Goal: Check status: Check status

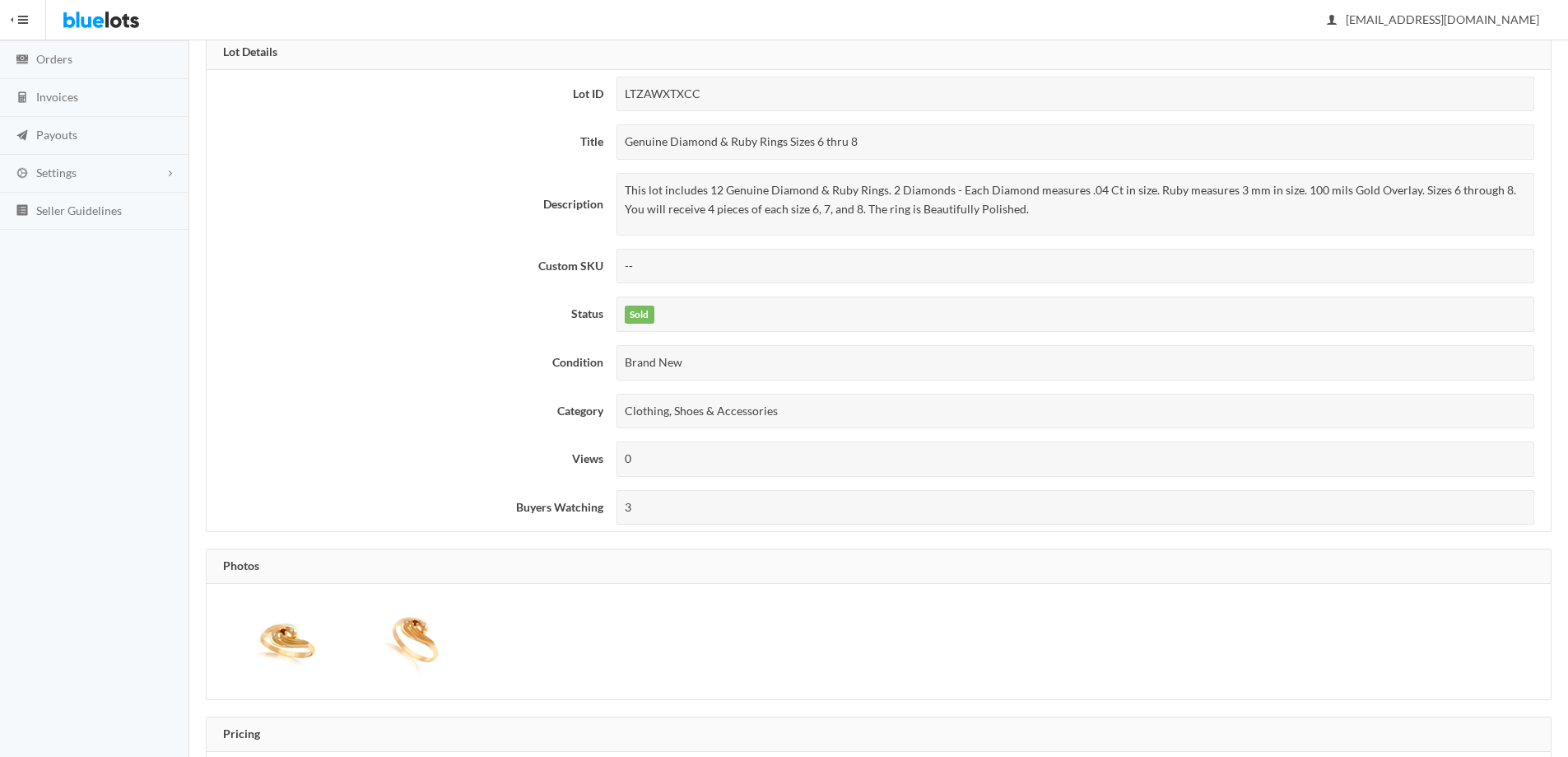
scroll to position [110, 0]
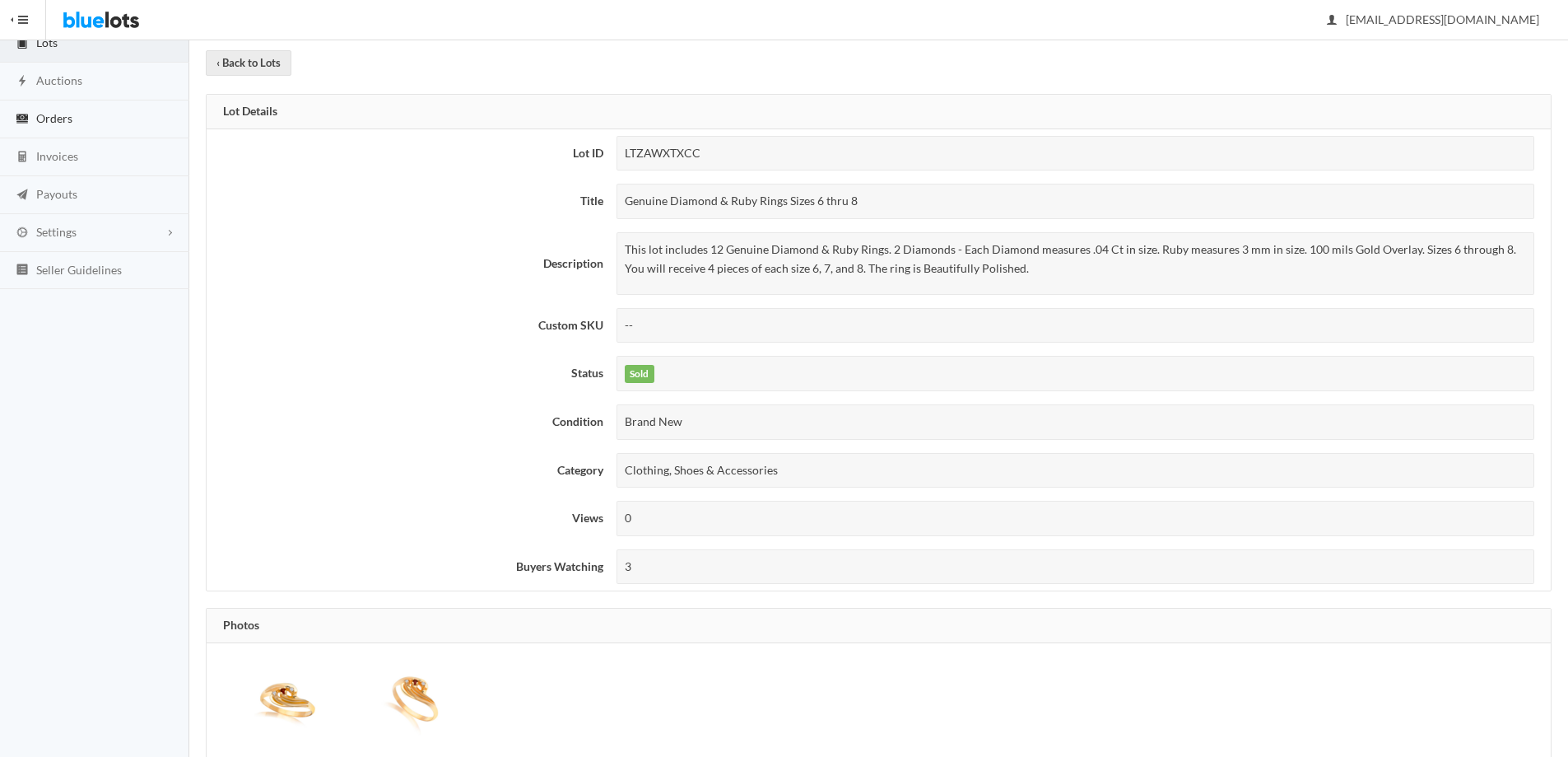
click at [96, 113] on link "Orders" at bounding box center [94, 119] width 189 height 38
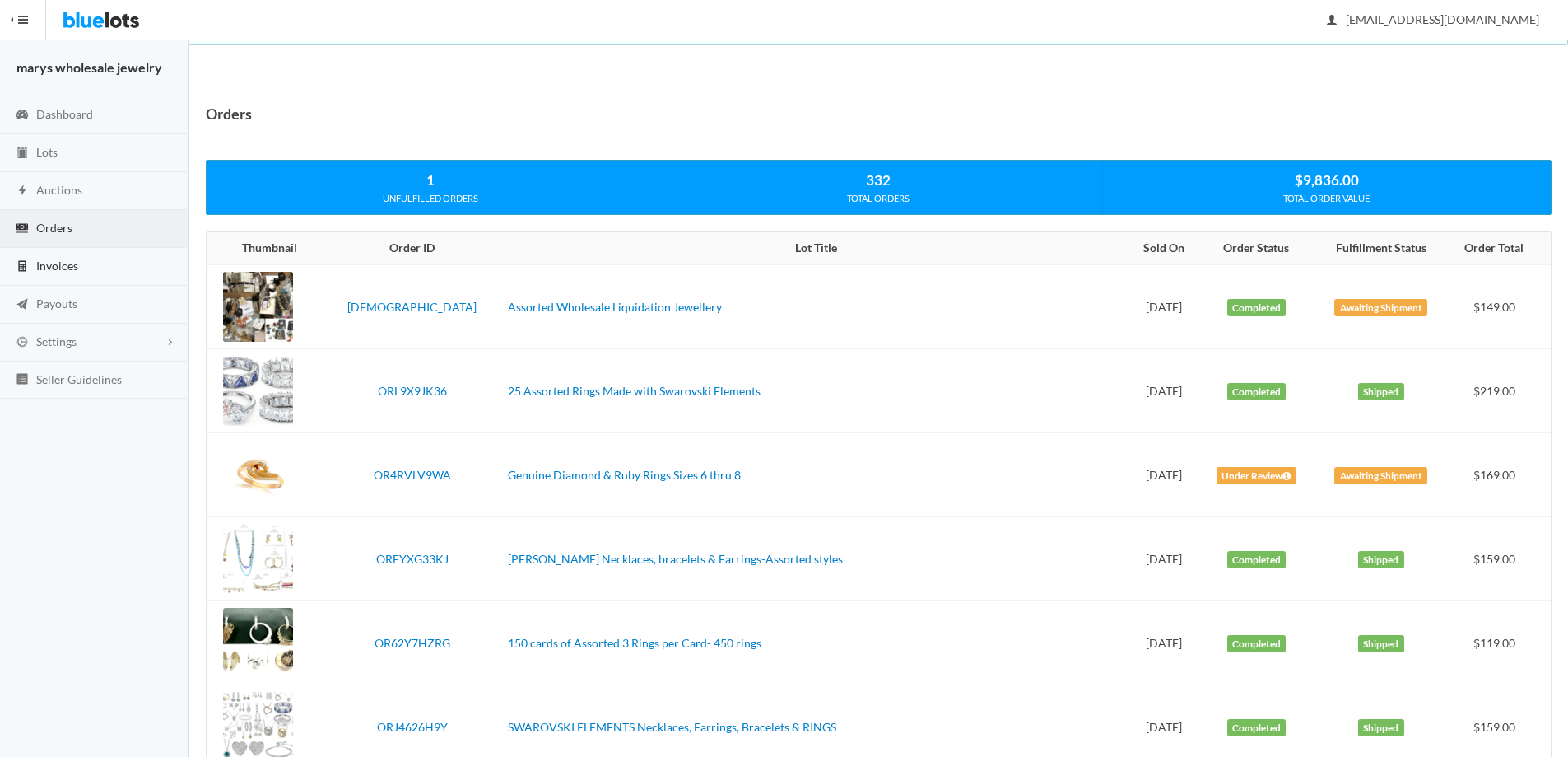
click at [54, 272] on link "Invoices" at bounding box center [94, 266] width 189 height 38
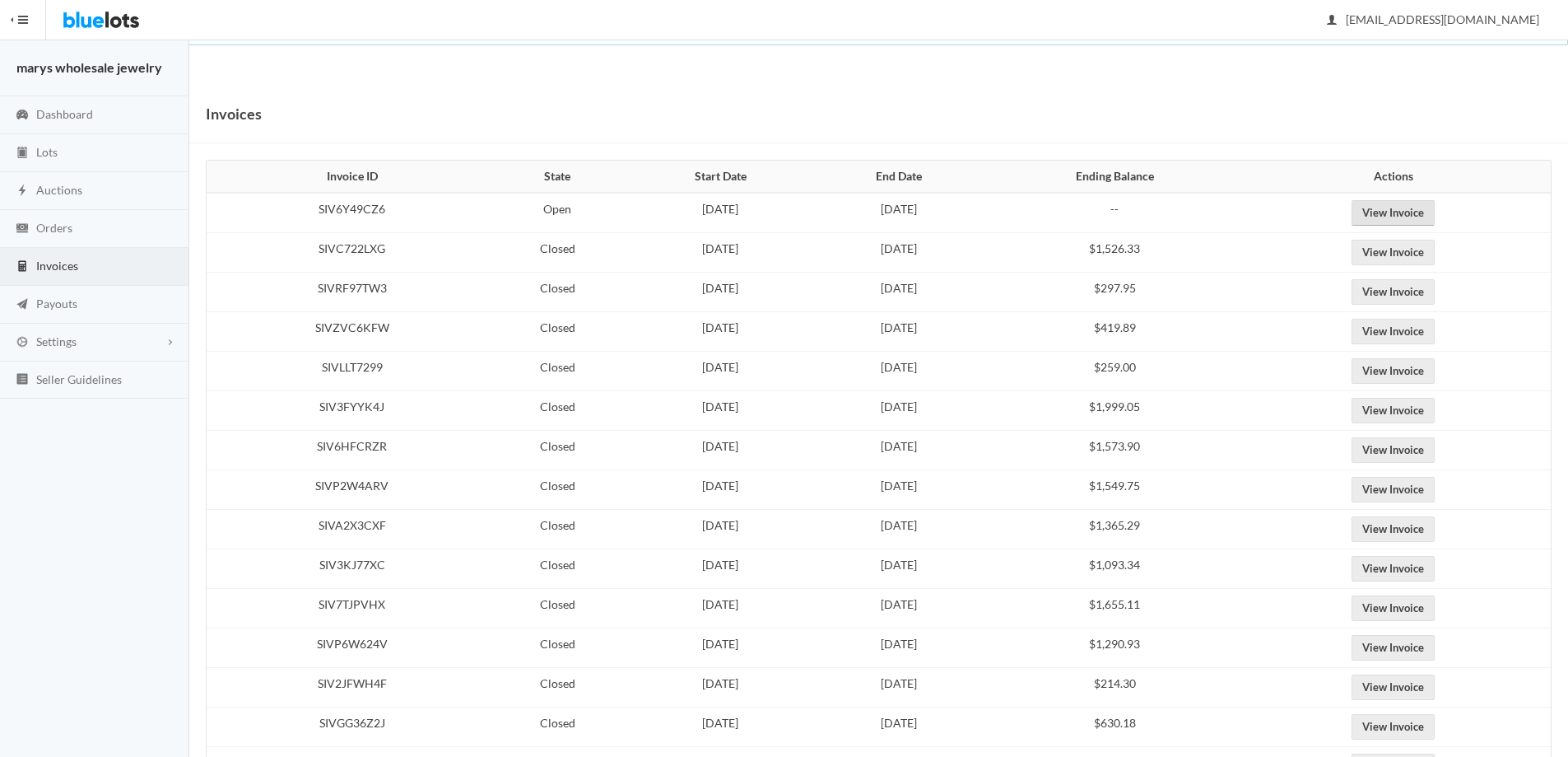
click at [1434, 206] on link "View Invoice" at bounding box center [1393, 213] width 83 height 26
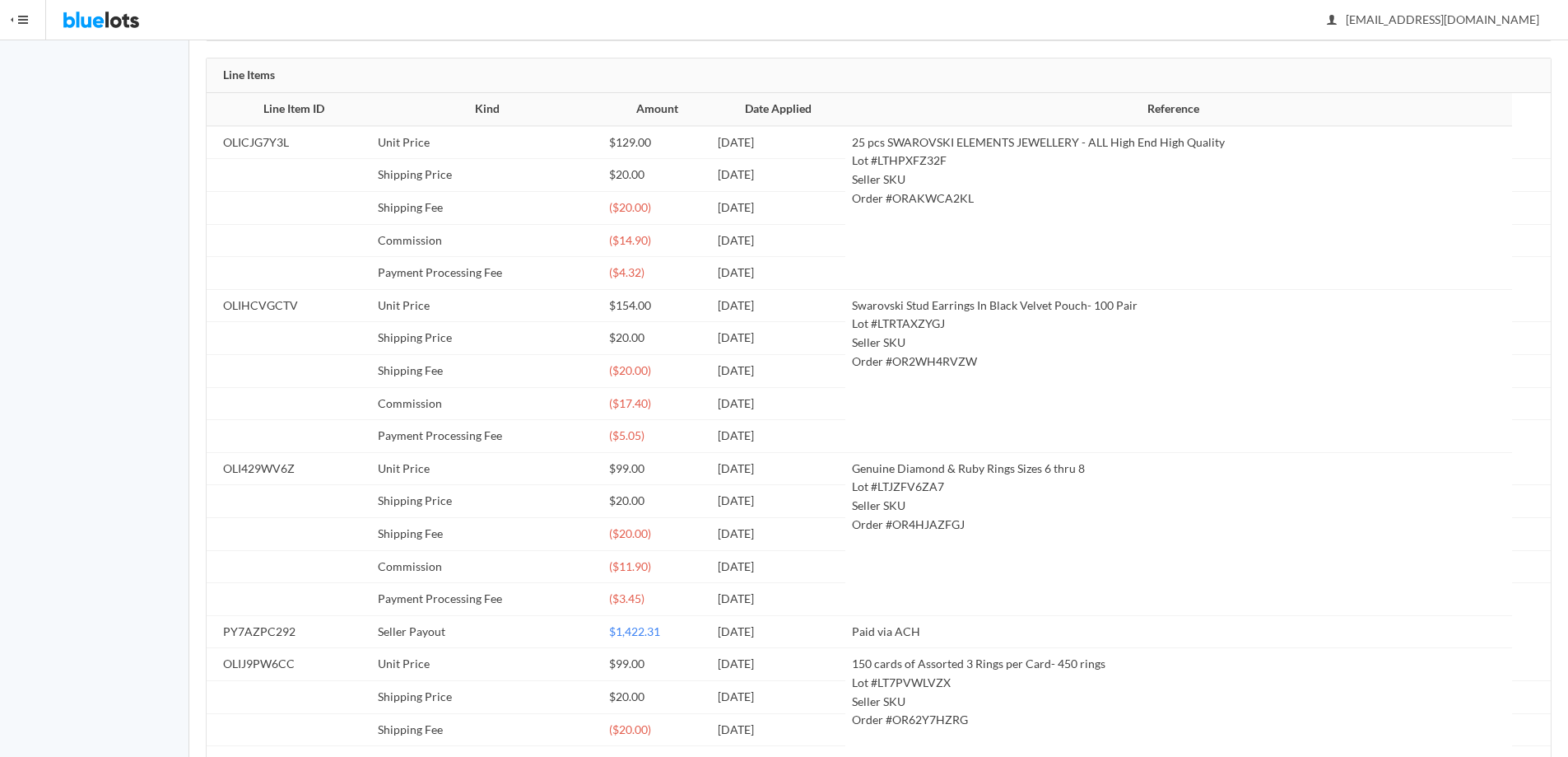
scroll to position [37, 0]
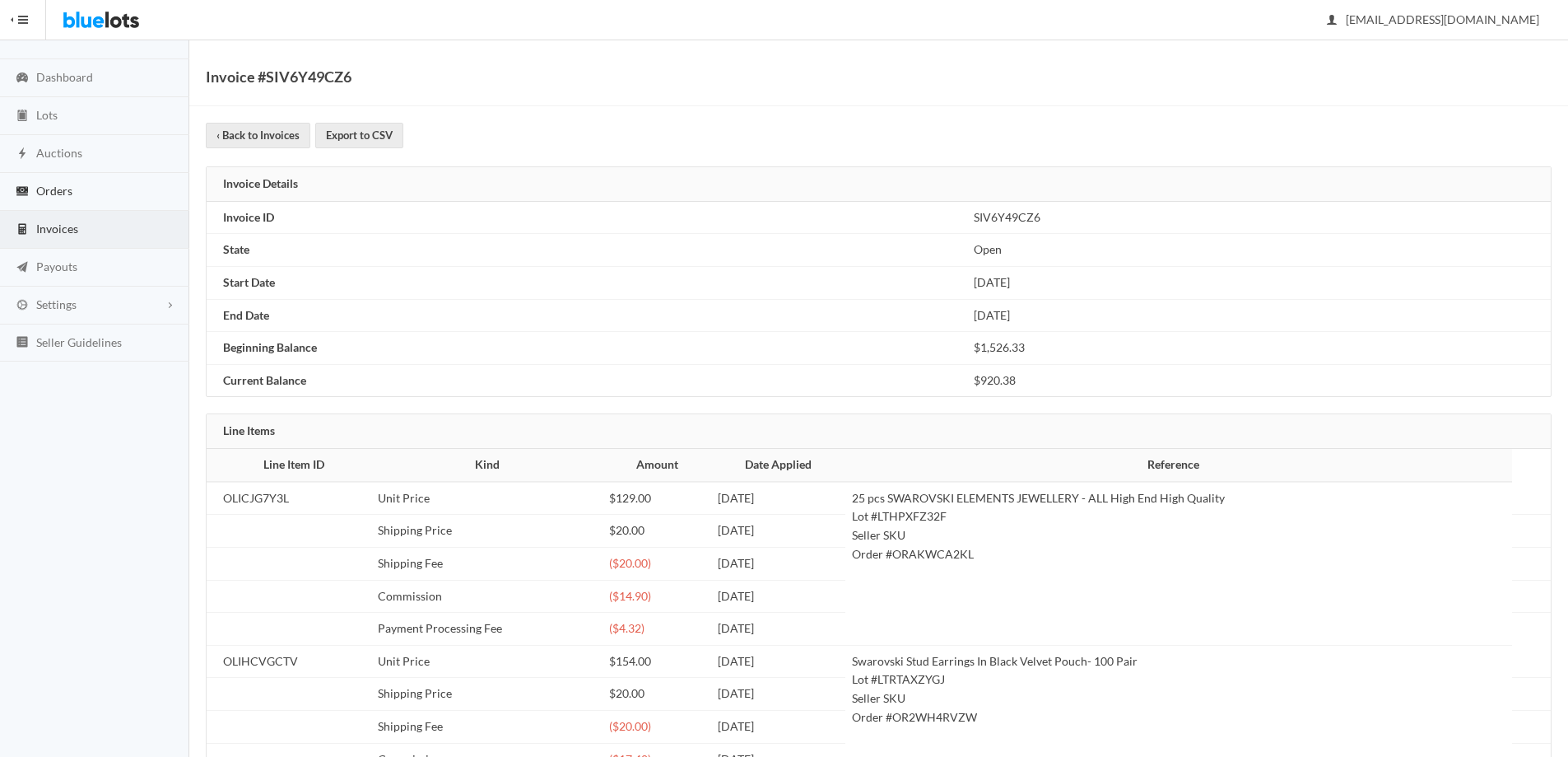
click at [68, 180] on link "Orders" at bounding box center [94, 192] width 189 height 38
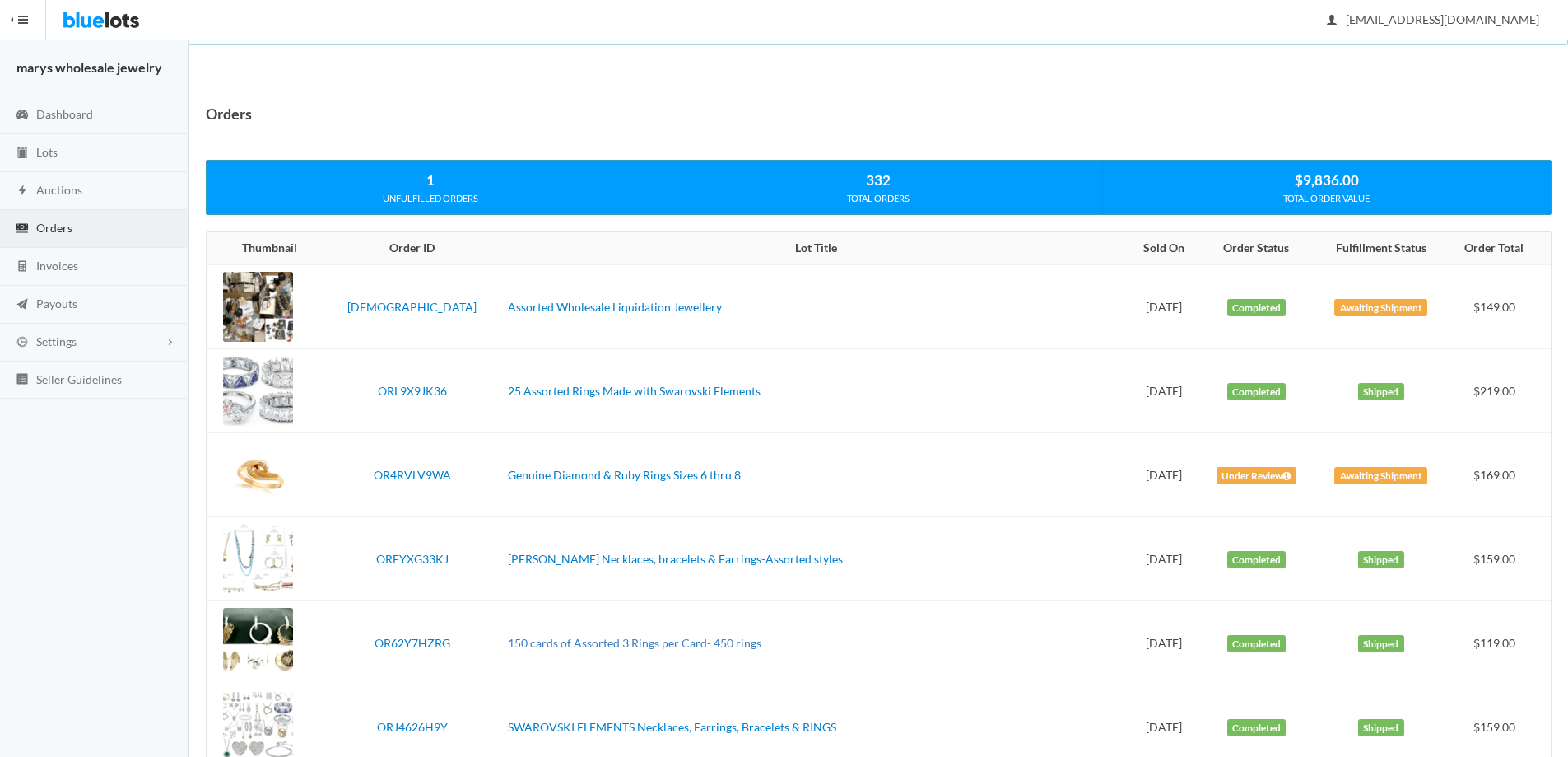
click at [520, 644] on link "150 cards of Assorted 3 Rings per Card- 450 rings" at bounding box center [634, 642] width 253 height 14
click at [515, 721] on link "SWAROVSKI ELEMENTS Necklaces, Earrings, Bracelets & RINGS" at bounding box center [672, 727] width 329 height 14
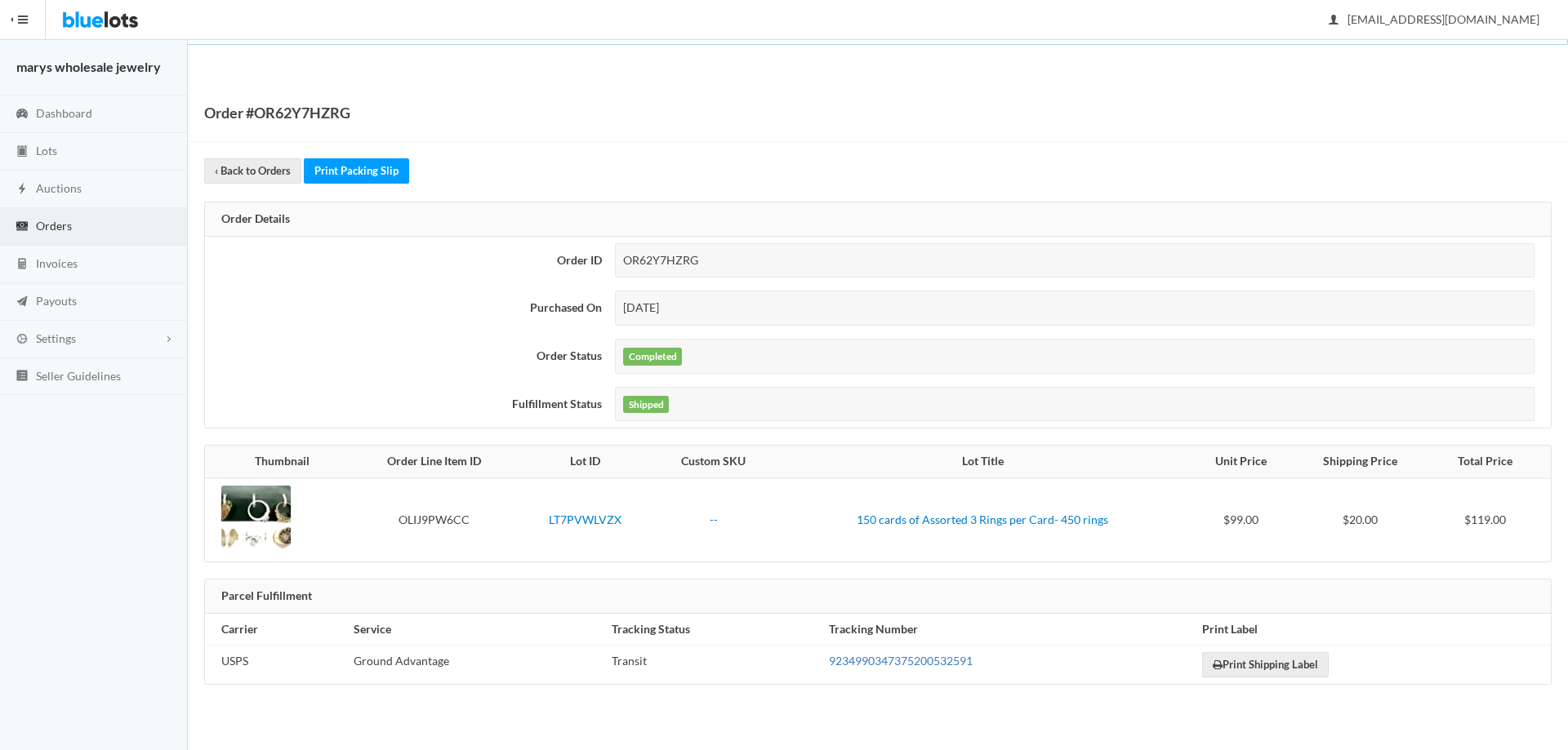
click at [940, 655] on link "9234990347375200532591" at bounding box center [900, 660] width 143 height 14
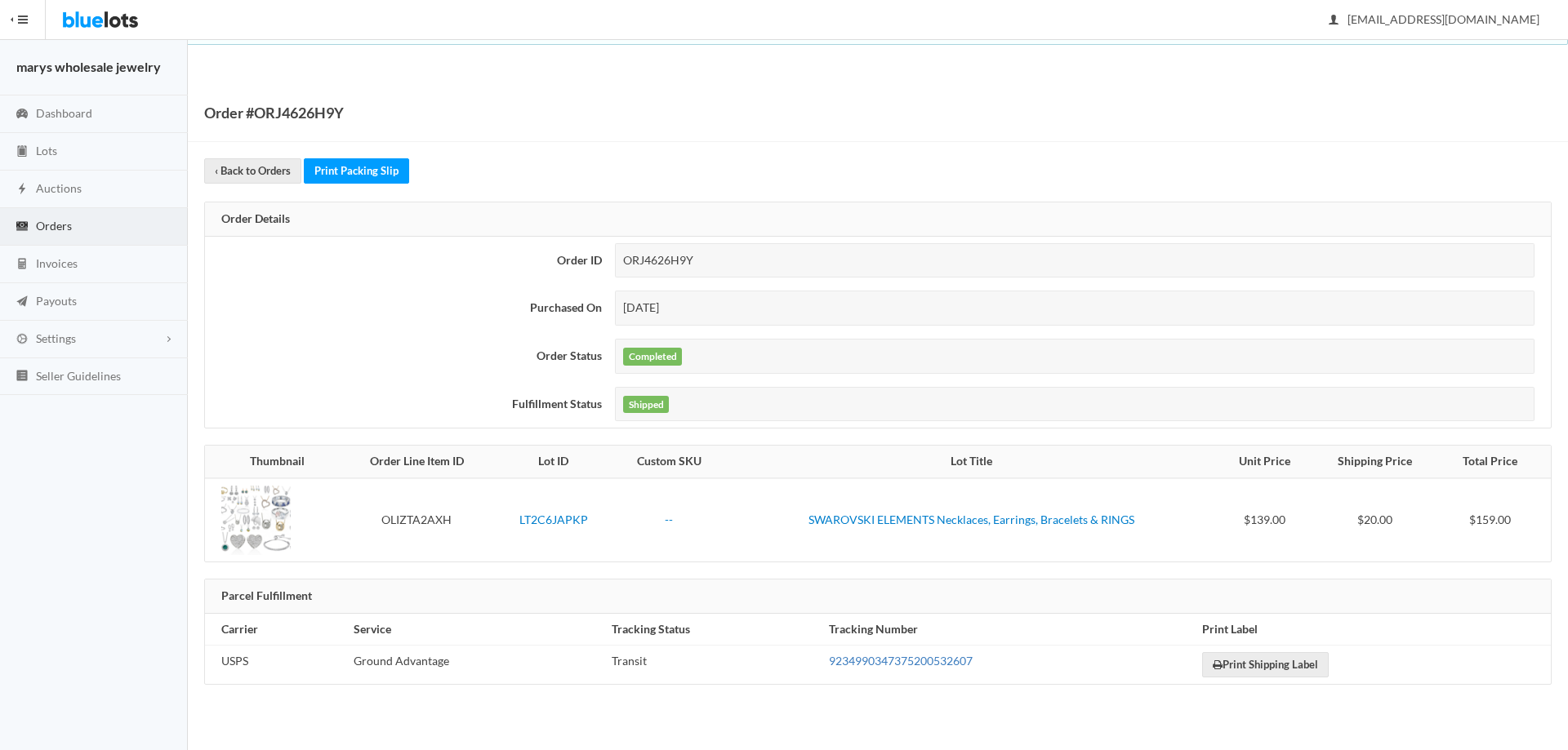
click at [845, 663] on link "9234990347375200532607" at bounding box center [900, 660] width 143 height 14
click at [82, 221] on link "Orders" at bounding box center [93, 227] width 188 height 37
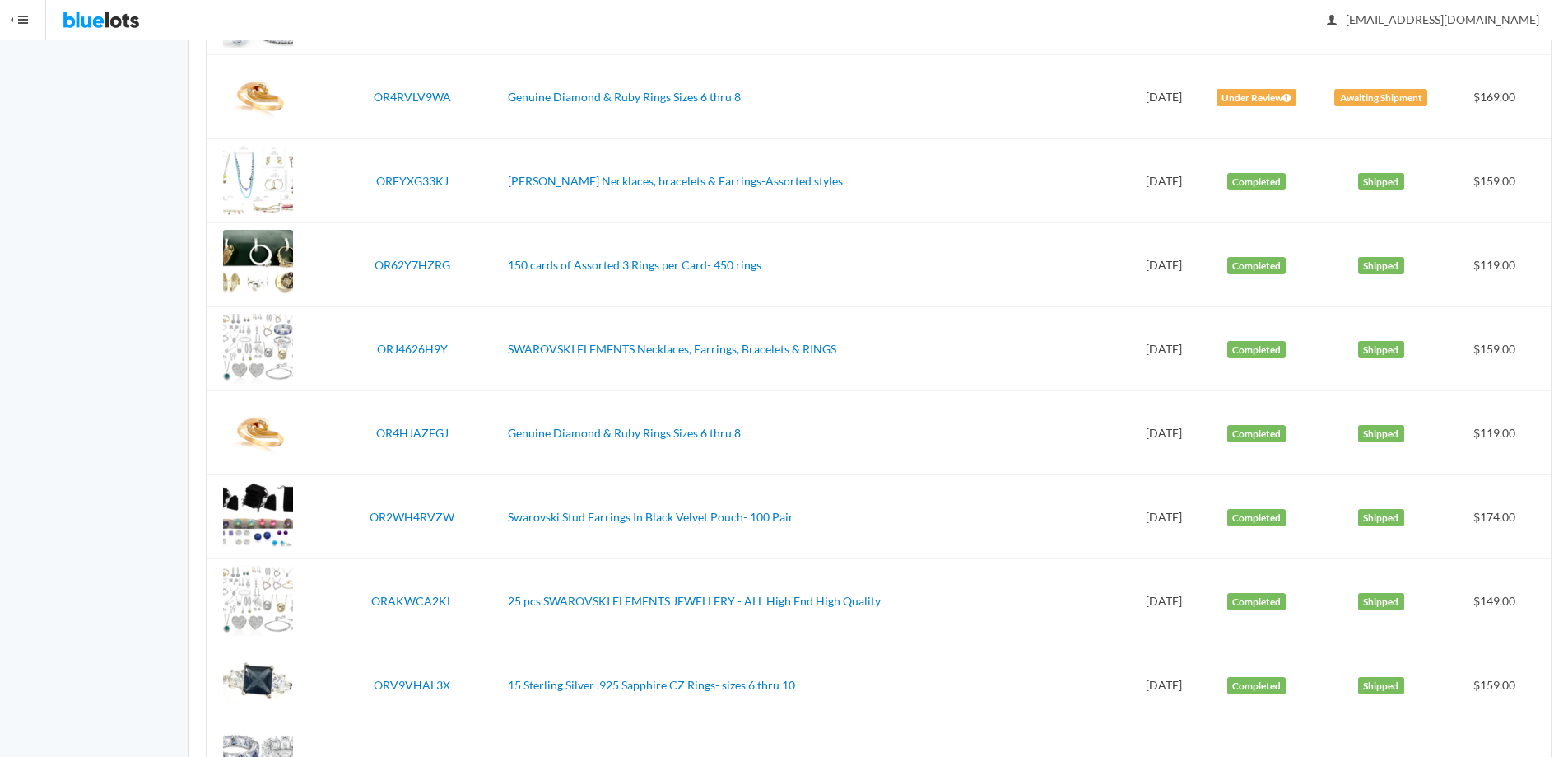
scroll to position [429, 0]
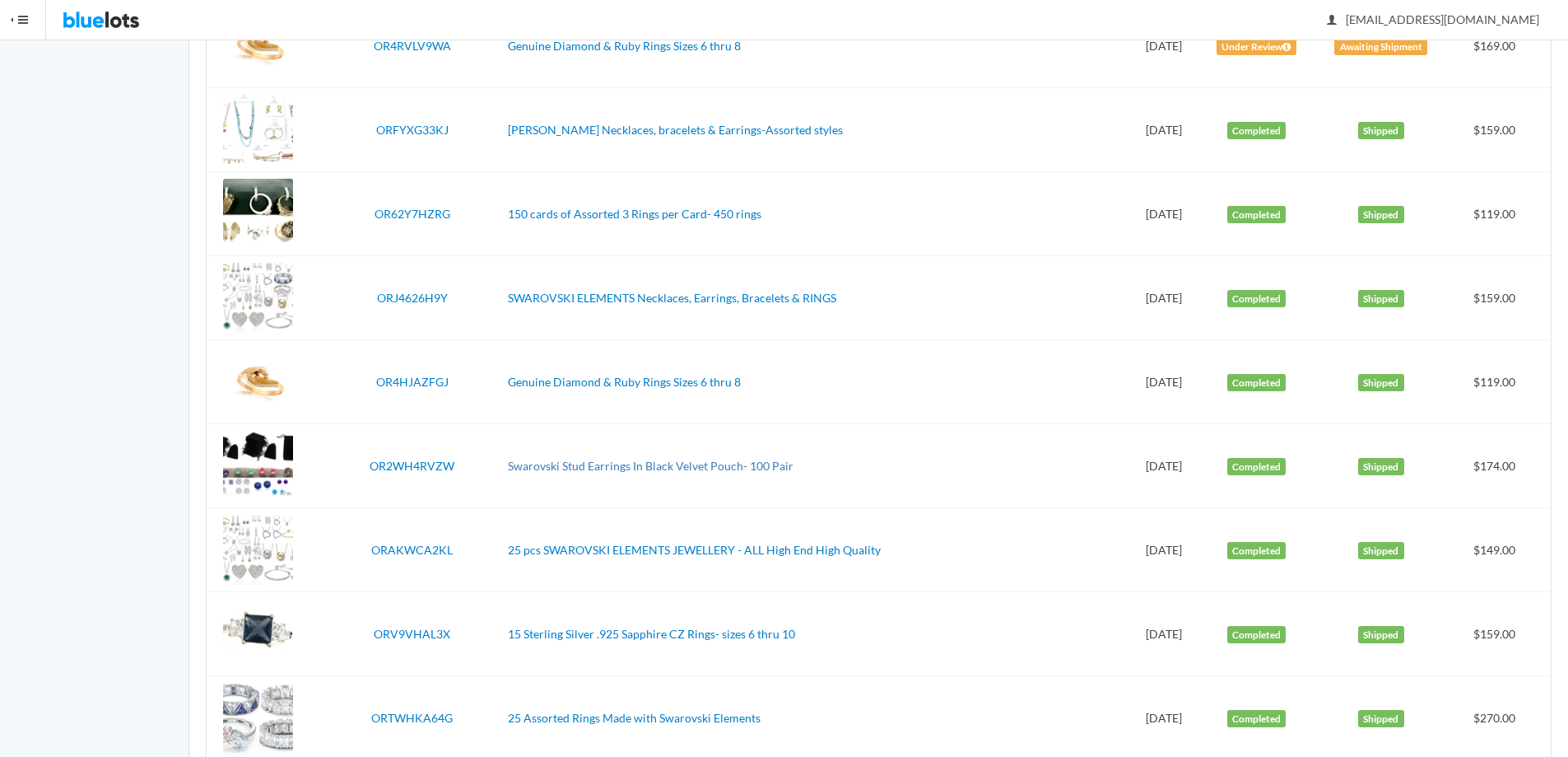
click at [658, 466] on link "Swarovski Stud Earrings In Black Velvet Pouch- 100 Pair" at bounding box center [650, 466] width 286 height 14
